Goal: Transaction & Acquisition: Purchase product/service

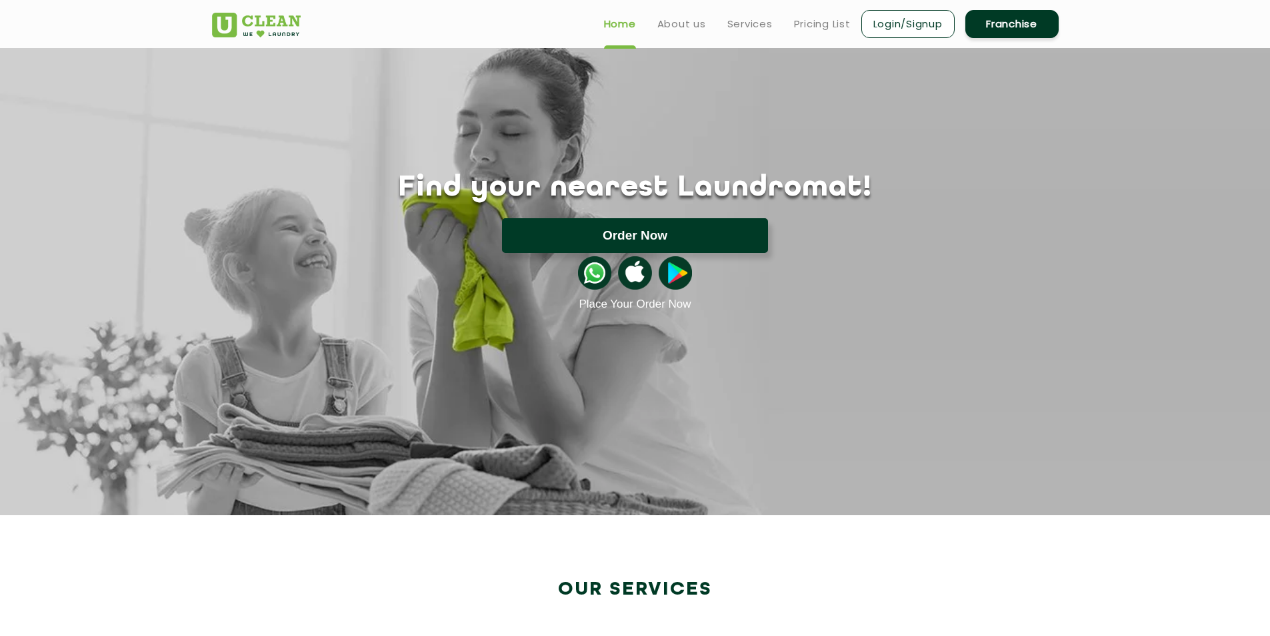
click at [678, 243] on button "Order Now" at bounding box center [635, 235] width 266 height 35
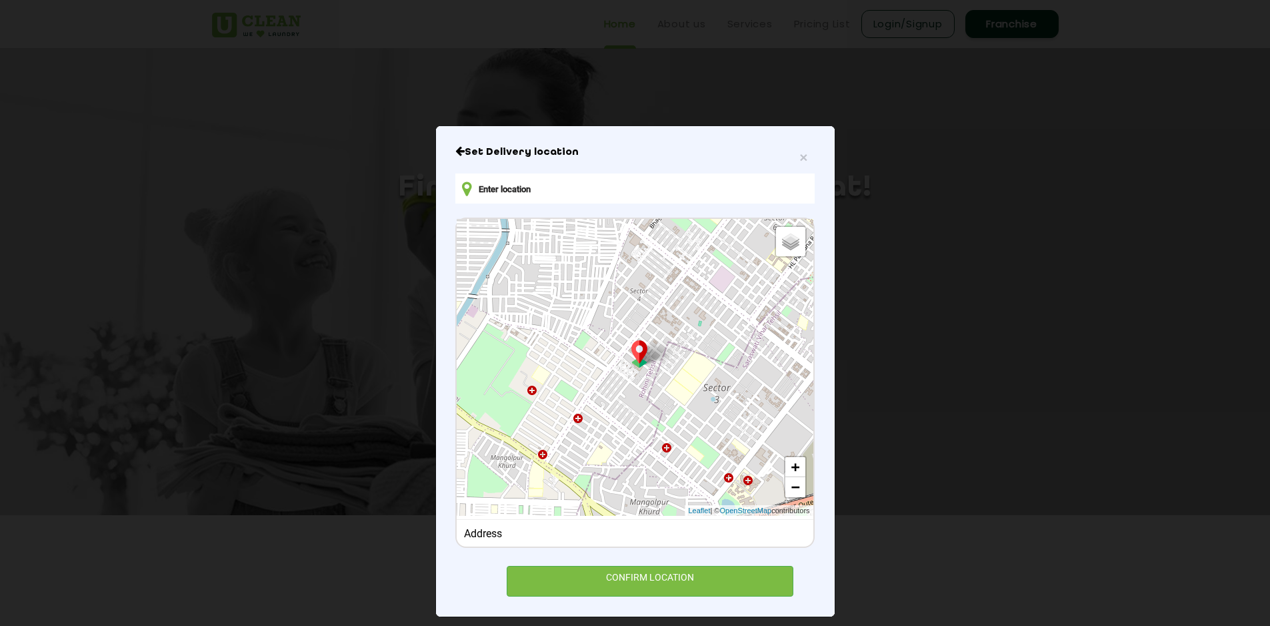
click at [497, 191] on input "text" at bounding box center [634, 188] width 359 height 30
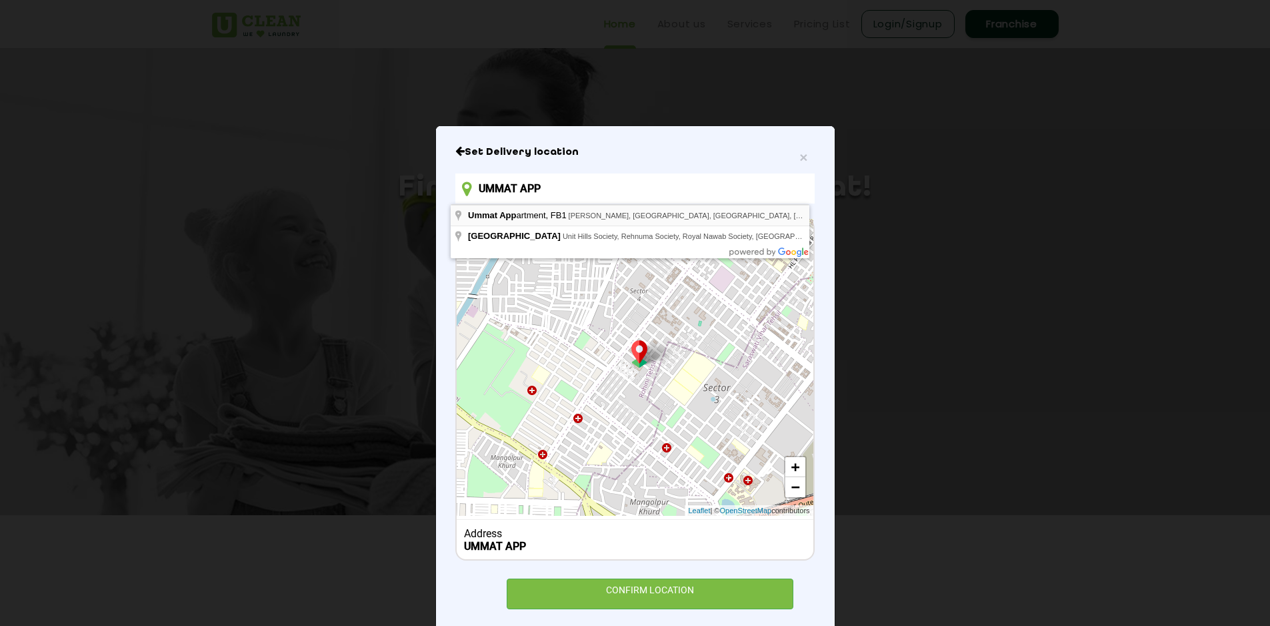
type input "Ummat Appartment, FB1, Shaheen Bagh, Block A, Okhla, New Delhi, Delhi, India"
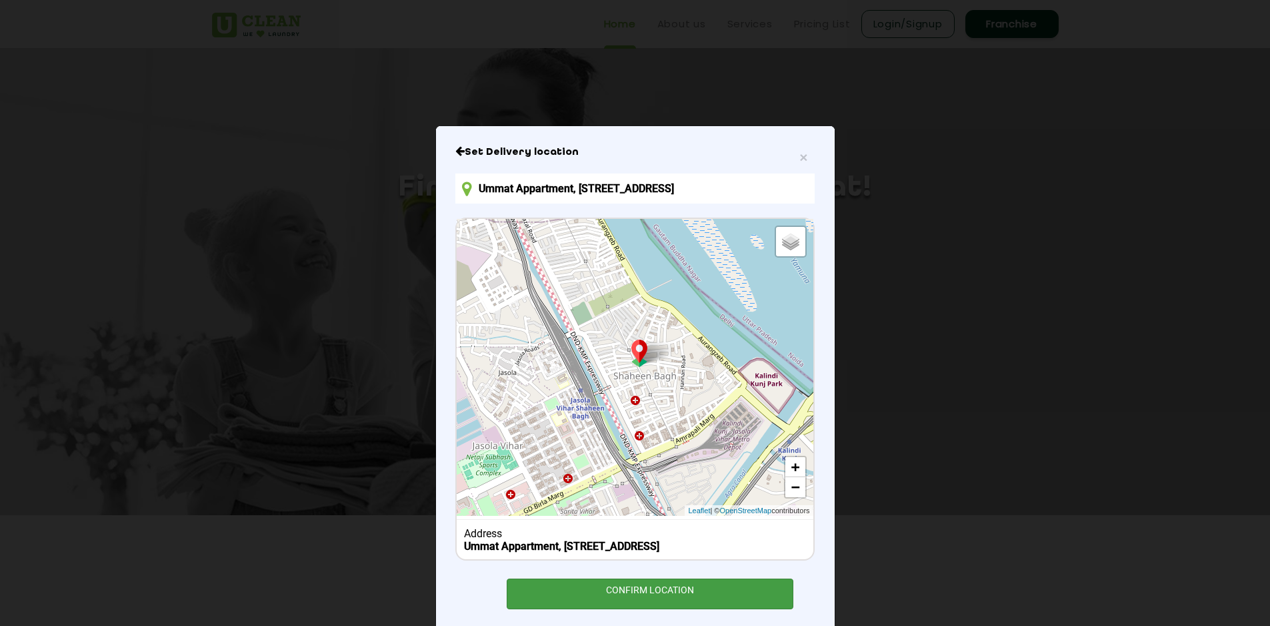
click at [636, 602] on div "CONFIRM LOCATION" at bounding box center [650, 593] width 287 height 30
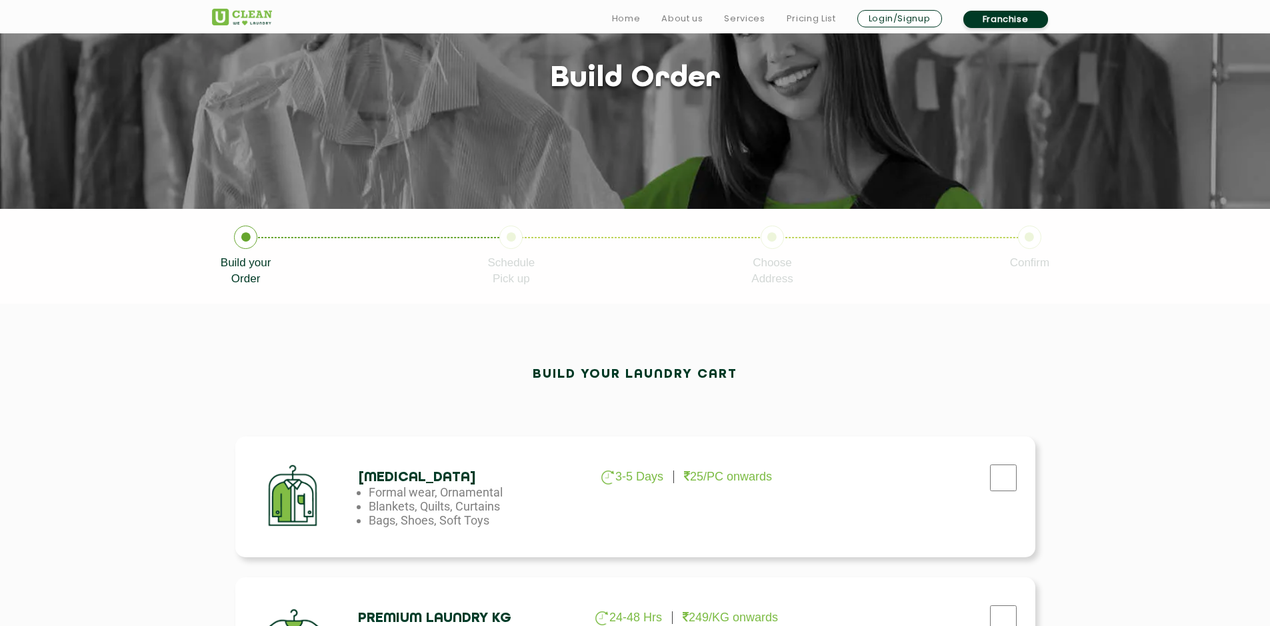
scroll to position [200, 0]
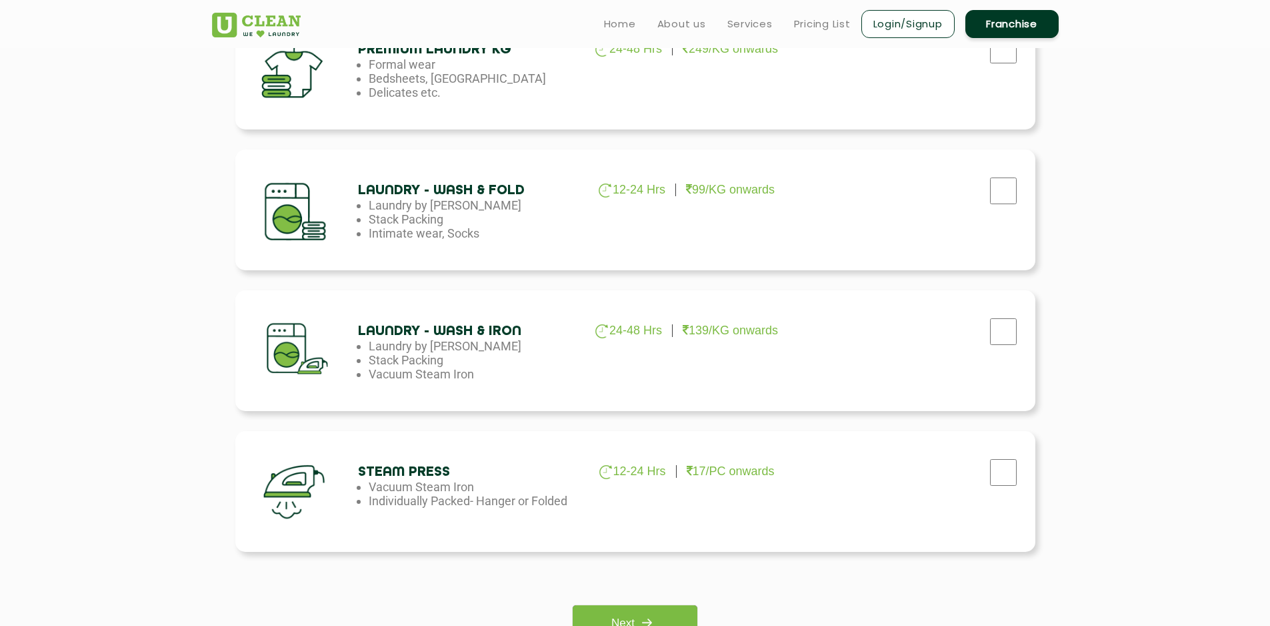
scroll to position [667, 0]
checkbox input "true"
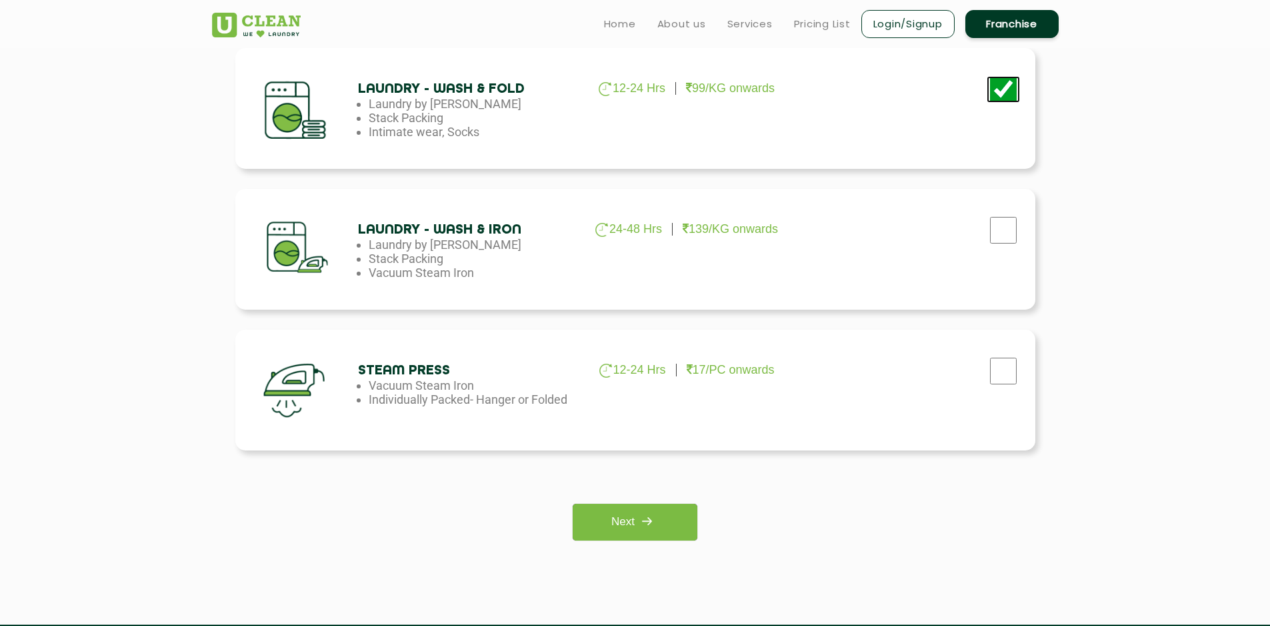
scroll to position [934, 0]
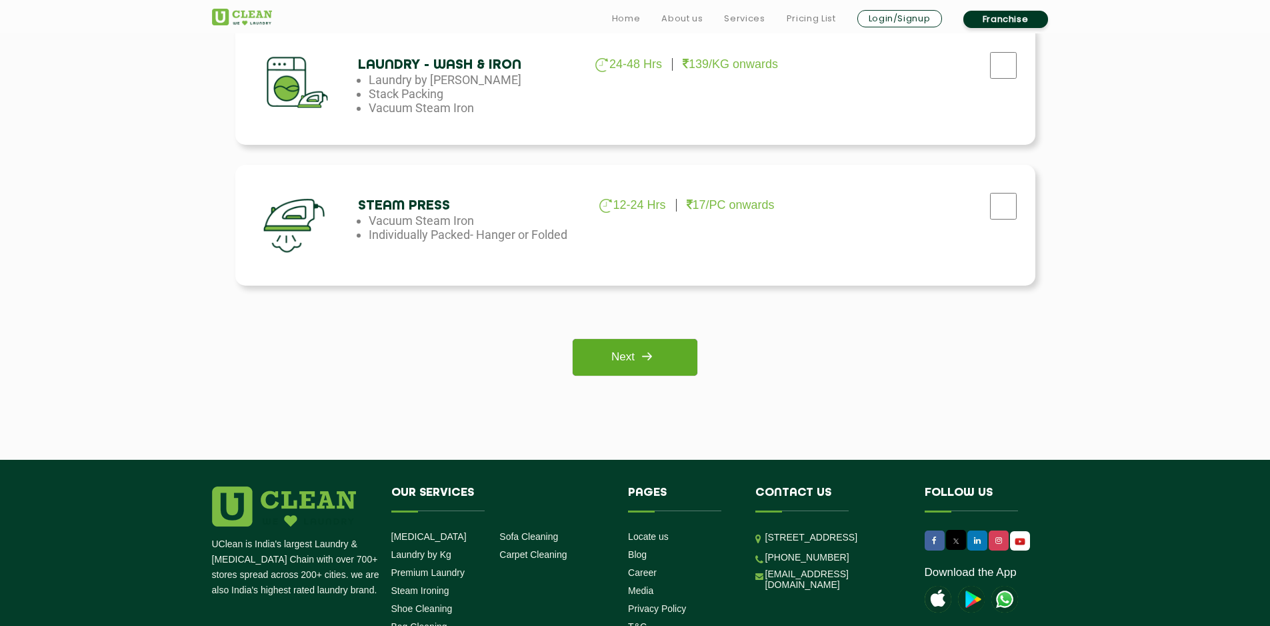
click at [654, 349] on img at bounding box center [647, 356] width 24 height 24
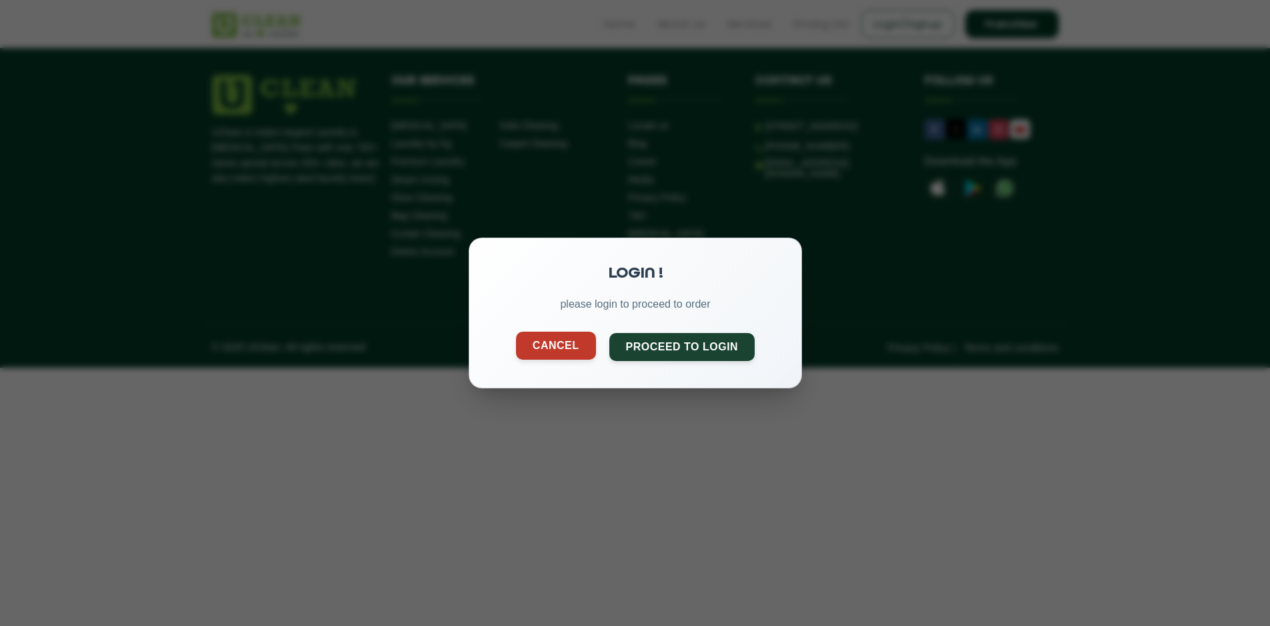
click at [563, 354] on button "Cancel" at bounding box center [555, 345] width 80 height 28
